Goal: Information Seeking & Learning: Learn about a topic

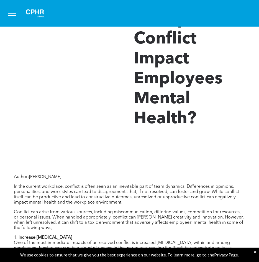
scroll to position [120, 0]
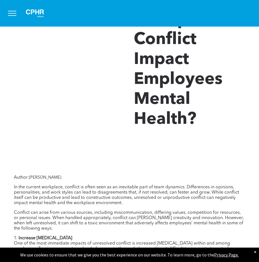
click at [53, 178] on span "Michelle Phaneuf" at bounding box center [45, 177] width 32 height 4
copy span "Phaneuf"
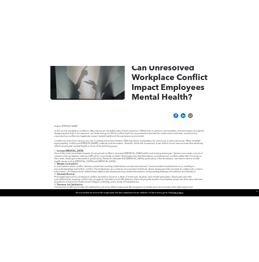
scroll to position [124, 0]
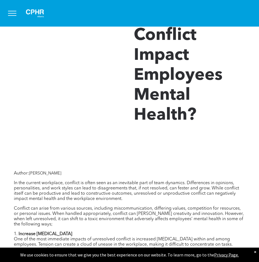
click at [56, 175] on span "Michelle Phaneuf" at bounding box center [45, 173] width 32 height 4
copy span "Phaneuf"
